Goal: Task Accomplishment & Management: Use online tool/utility

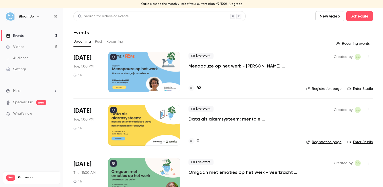
click at [220, 67] on p "Menopauze op het werk - [PERSON_NAME] ondersteun je je team hierin" at bounding box center [244, 66] width 110 height 6
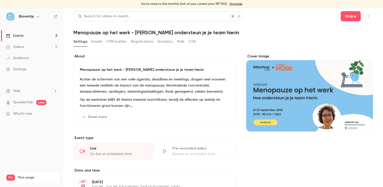
click at [142, 44] on button "Registrations" at bounding box center [142, 41] width 23 height 8
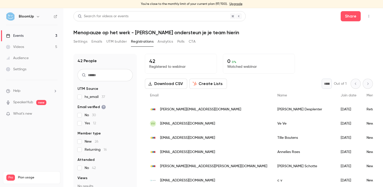
click at [204, 81] on button "Create Lists" at bounding box center [208, 84] width 38 height 10
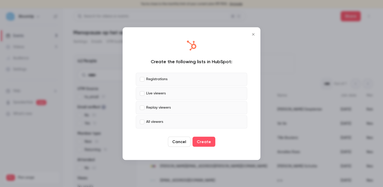
click at [143, 91] on label "Live viewers" at bounding box center [191, 93] width 111 height 13
click at [206, 140] on button "Create" at bounding box center [204, 141] width 23 height 10
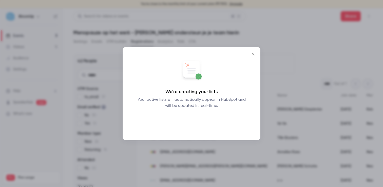
click at [197, 123] on button "Okay" at bounding box center [191, 122] width 18 height 10
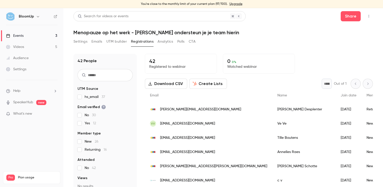
click at [162, 124] on span "[EMAIL_ADDRESS][DOMAIN_NAME]" at bounding box center [187, 123] width 55 height 5
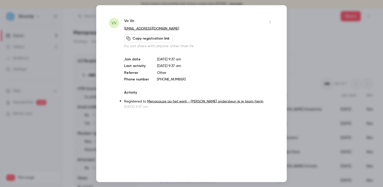
click at [308, 39] on div at bounding box center [191, 93] width 383 height 187
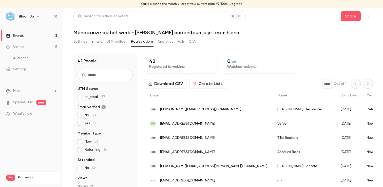
click at [23, 32] on link "Events 3" at bounding box center [31, 35] width 63 height 11
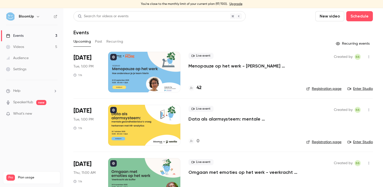
click at [30, 45] on link "Videos 5" at bounding box center [31, 46] width 63 height 11
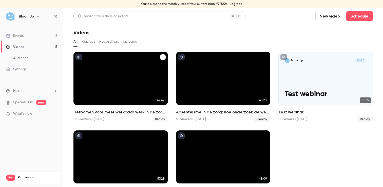
scroll to position [20, 0]
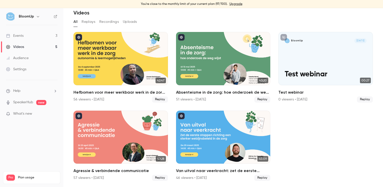
click at [30, 36] on link "Events 3" at bounding box center [31, 35] width 63 height 11
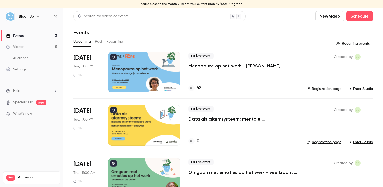
click at [31, 58] on link "Audience" at bounding box center [31, 57] width 63 height 11
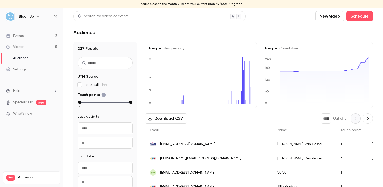
click at [170, 47] on span "New per day" at bounding box center [172, 49] width 23 height 4
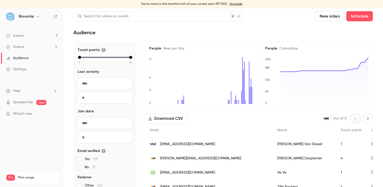
click at [22, 34] on div "Events" at bounding box center [14, 35] width 17 height 5
